Goal: Find specific page/section: Find specific page/section

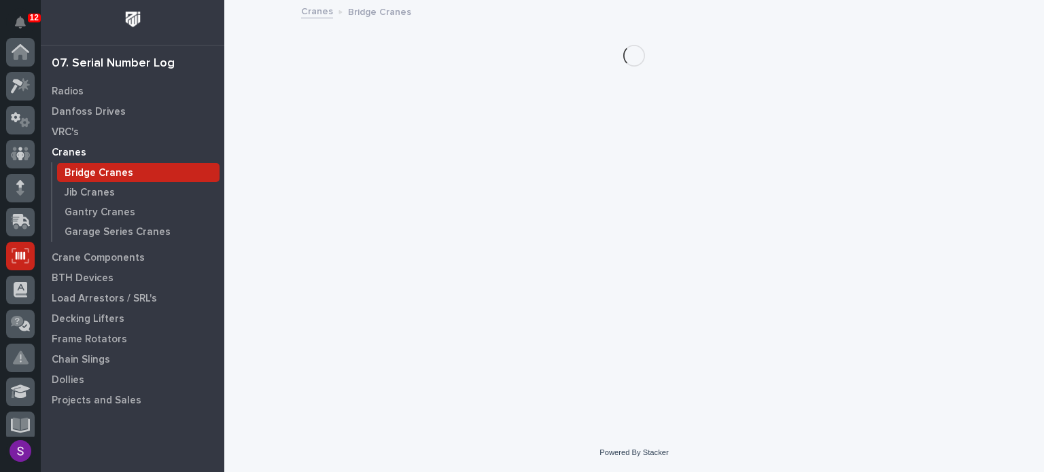
scroll to position [204, 0]
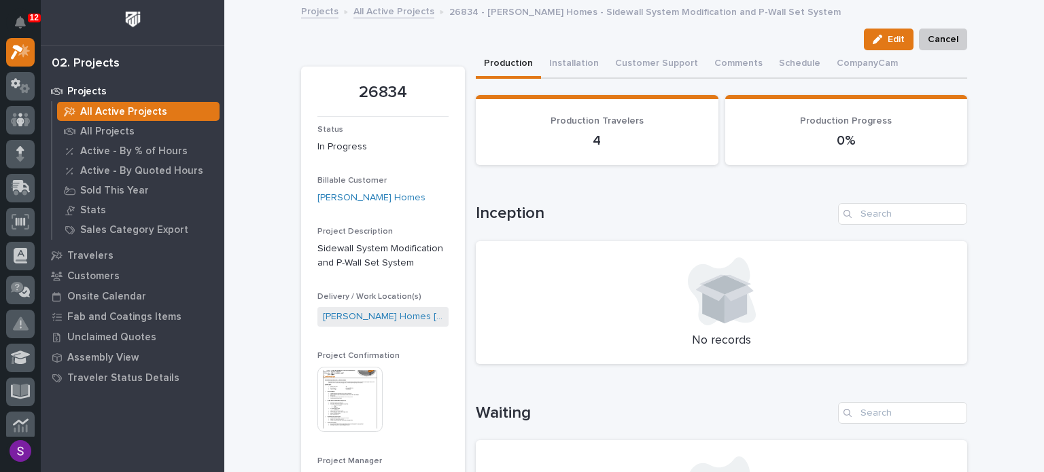
click at [394, 12] on link "All Active Projects" at bounding box center [393, 11] width 81 height 16
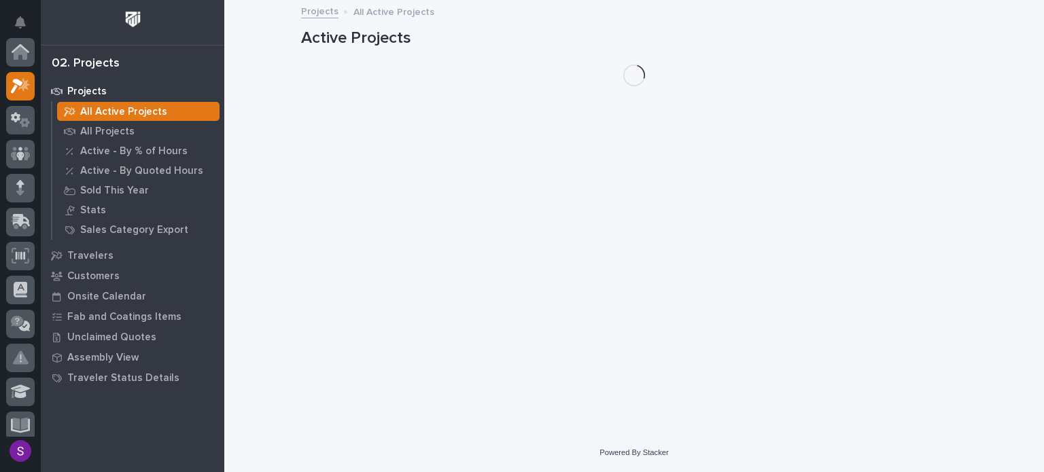
scroll to position [34, 0]
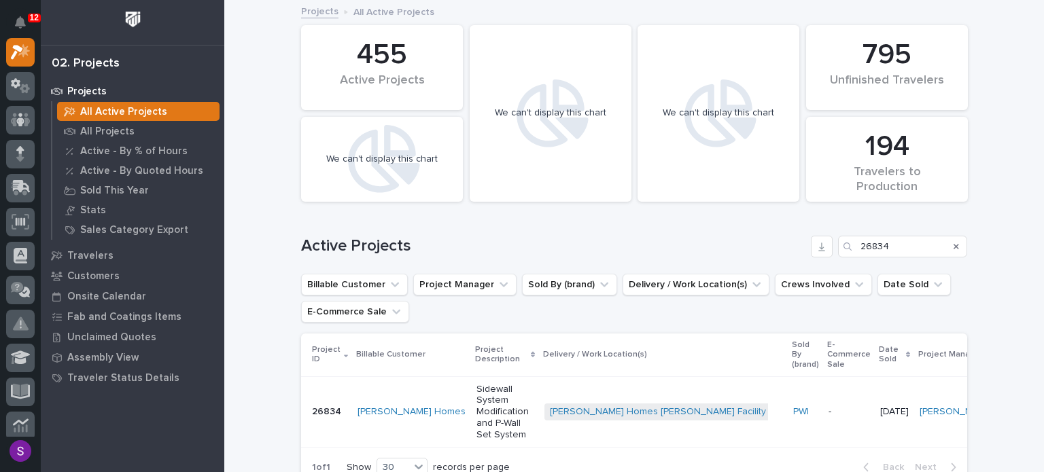
click at [954, 244] on div "Search" at bounding box center [956, 247] width 22 height 22
click at [954, 244] on icon "Search" at bounding box center [956, 247] width 5 height 8
click at [878, 249] on input "Search" at bounding box center [902, 247] width 129 height 22
paste input "26831"
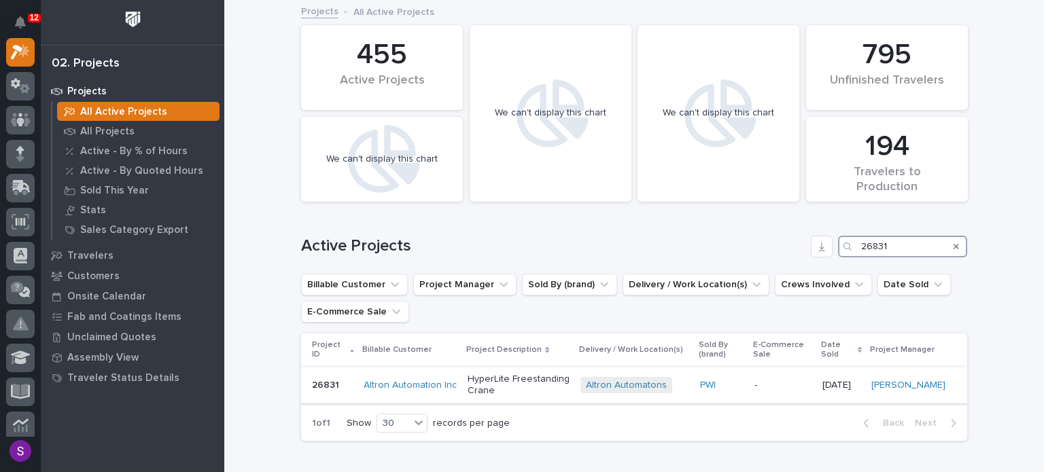
type input "26831"
click at [498, 391] on p "HyperLite Freestanding Crane" at bounding box center [519, 385] width 102 height 23
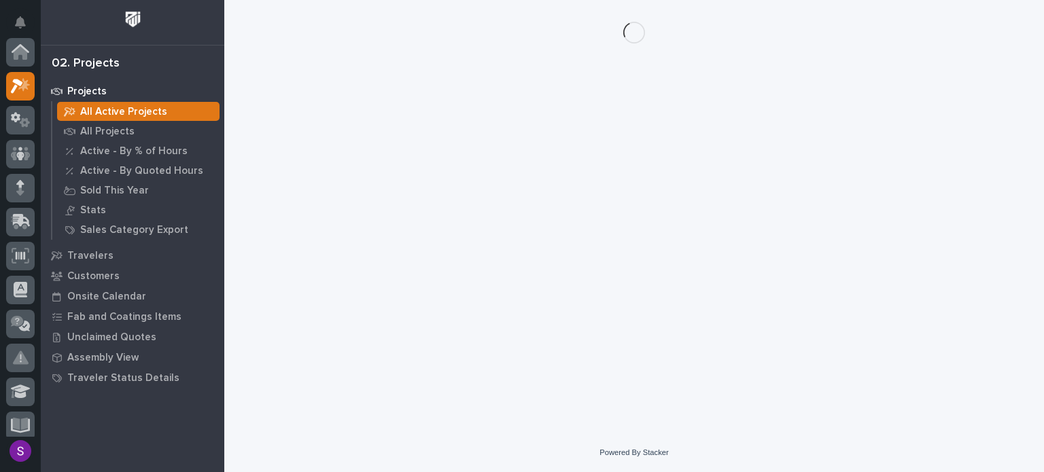
scroll to position [34, 0]
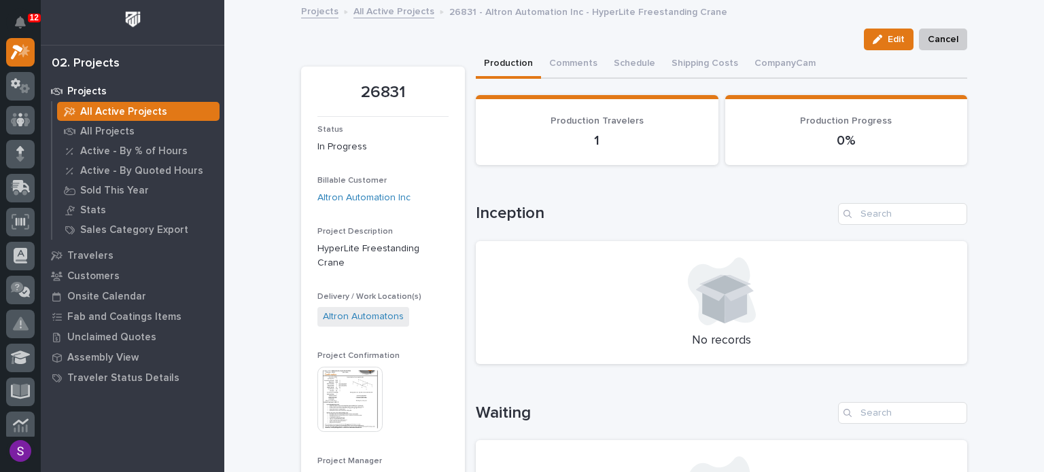
click at [360, 387] on img at bounding box center [349, 399] width 65 height 65
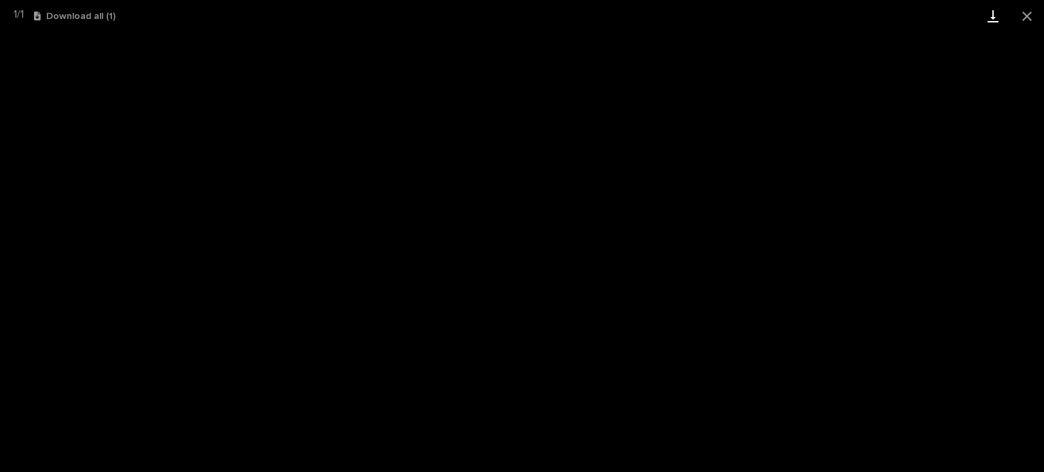
drag, startPoint x: 1020, startPoint y: 14, endPoint x: 1006, endPoint y: 3, distance: 17.0
click at [1020, 14] on button "Close gallery" at bounding box center [1027, 16] width 34 height 32
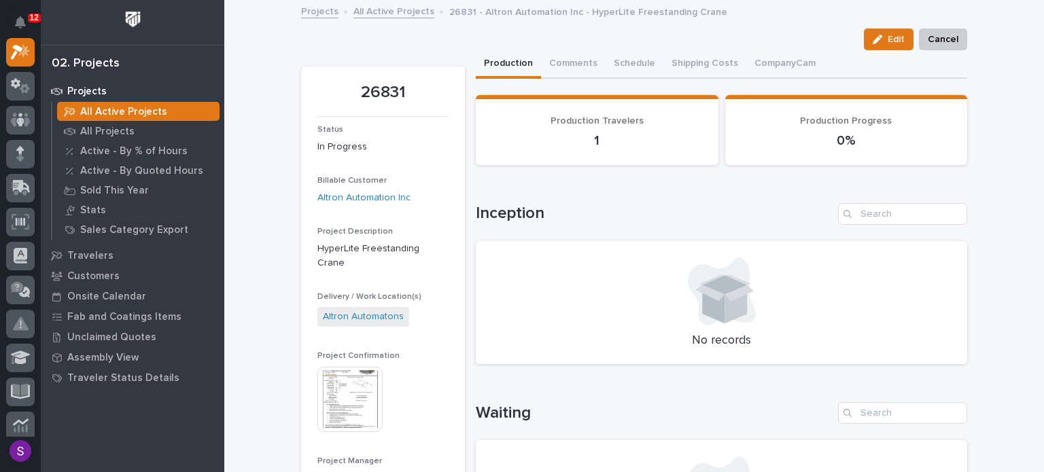
click at [378, 13] on link "All Active Projects" at bounding box center [393, 11] width 81 height 16
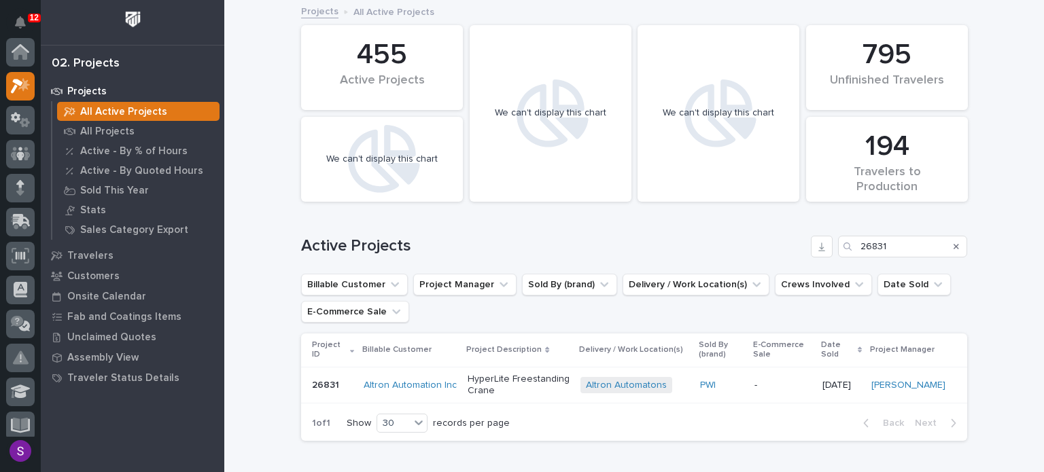
scroll to position [34, 0]
click at [954, 245] on icon "Search" at bounding box center [956, 246] width 5 height 5
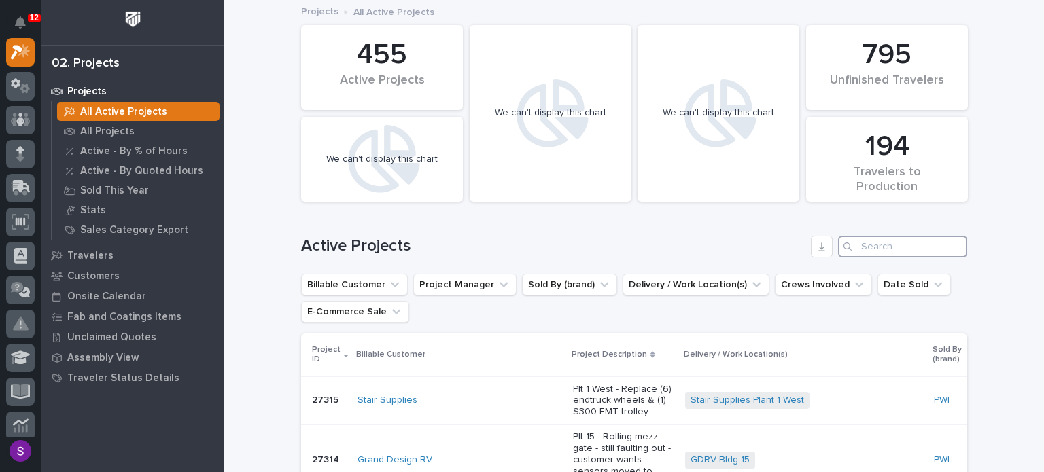
paste input "26829"
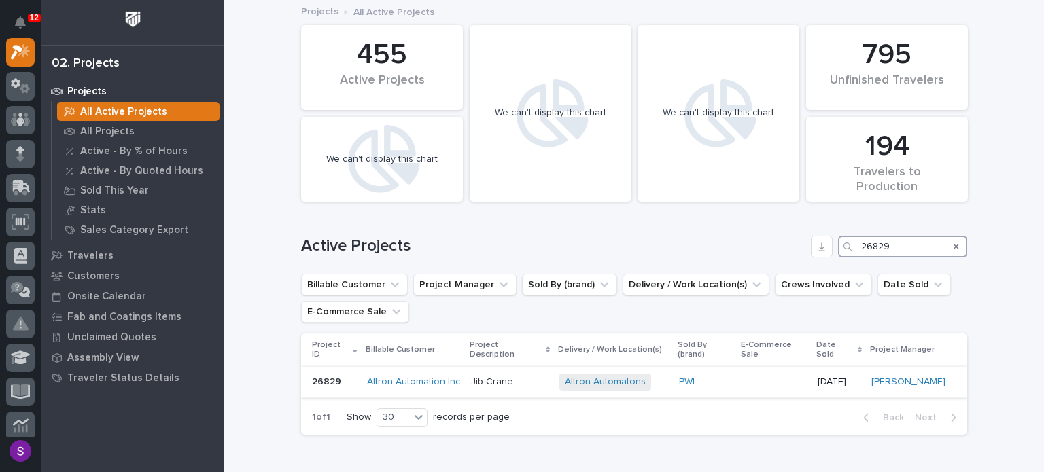
type input "26829"
click at [504, 374] on div "Jib Crane" at bounding box center [509, 381] width 77 height 14
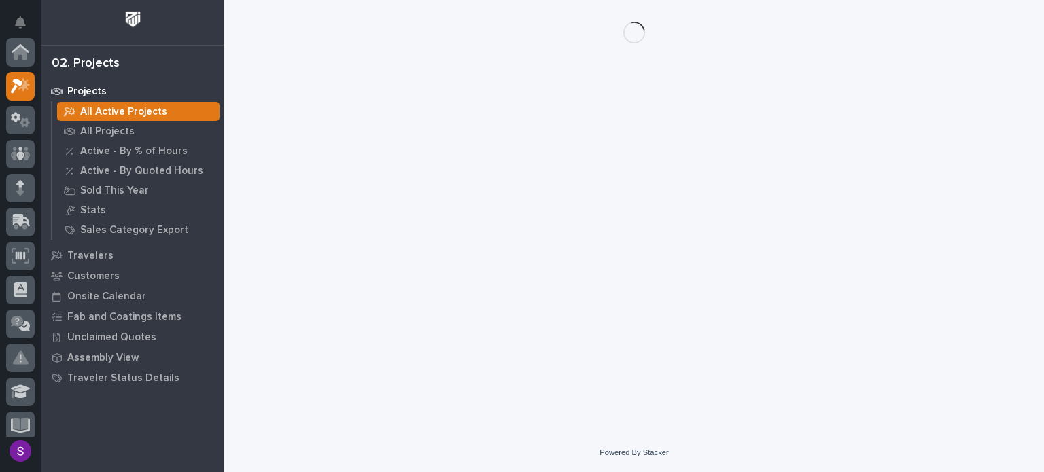
scroll to position [34, 0]
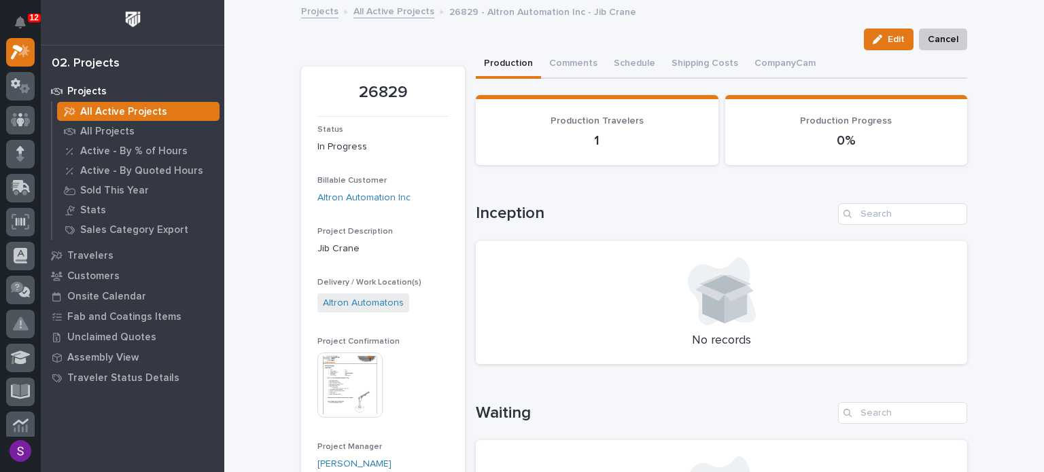
click at [364, 372] on img at bounding box center [349, 385] width 65 height 65
